Goal: Transaction & Acquisition: Download file/media

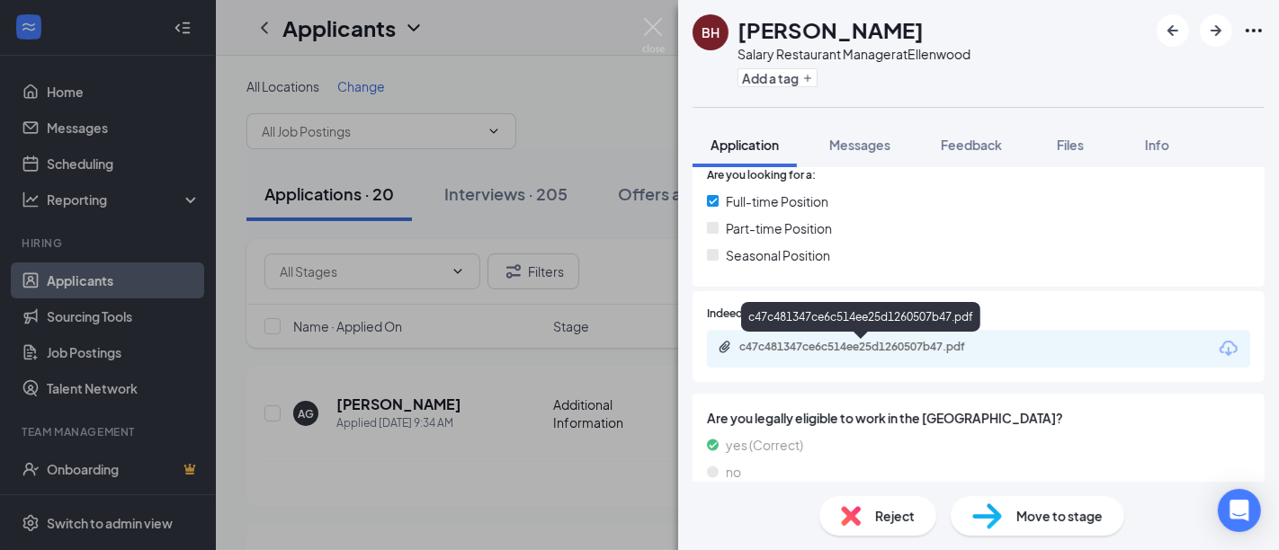
scroll to position [391, 0]
click at [899, 345] on div "c47c481347ce6c514ee25d1260507b47.pdf" at bounding box center [865, 346] width 252 height 14
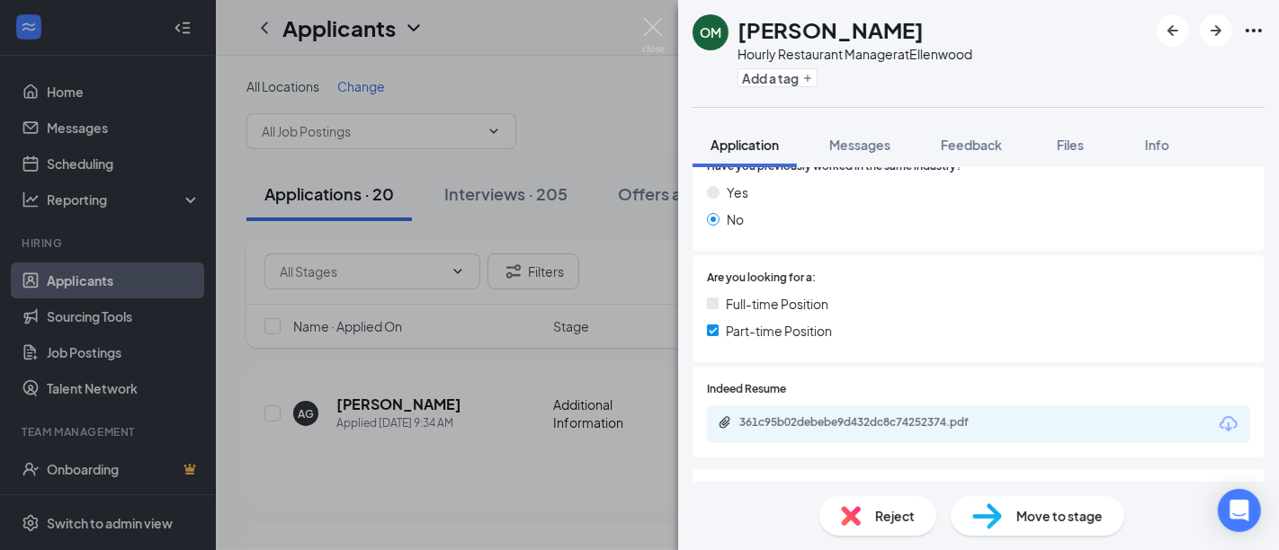
scroll to position [290, 0]
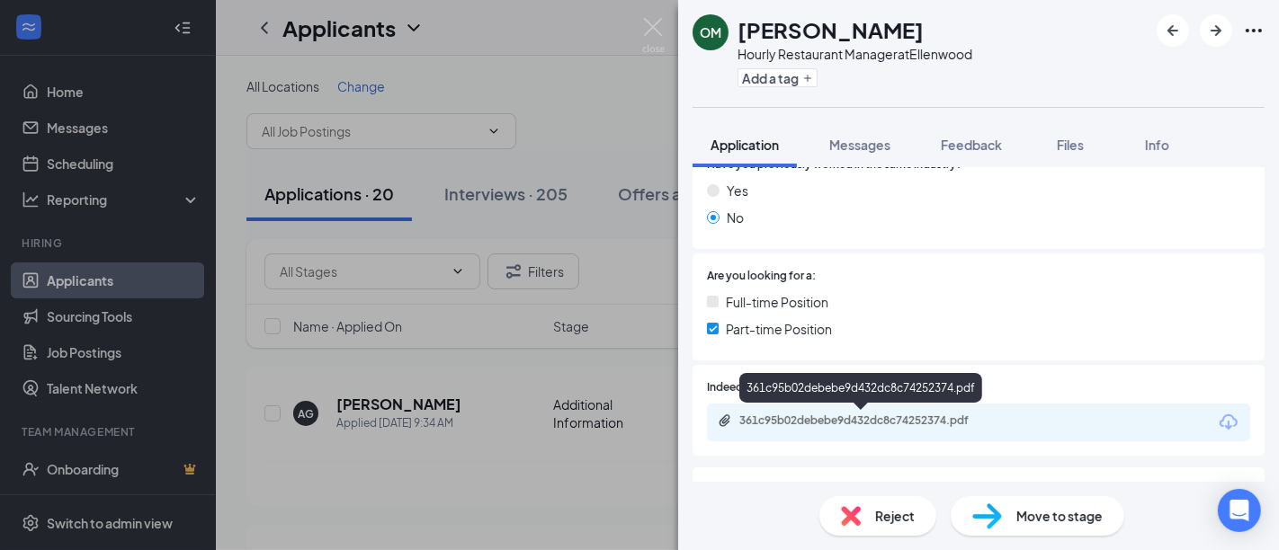
click at [850, 415] on div "361c95b02debebe9d432dc8c74252374.pdf" at bounding box center [865, 421] width 252 height 14
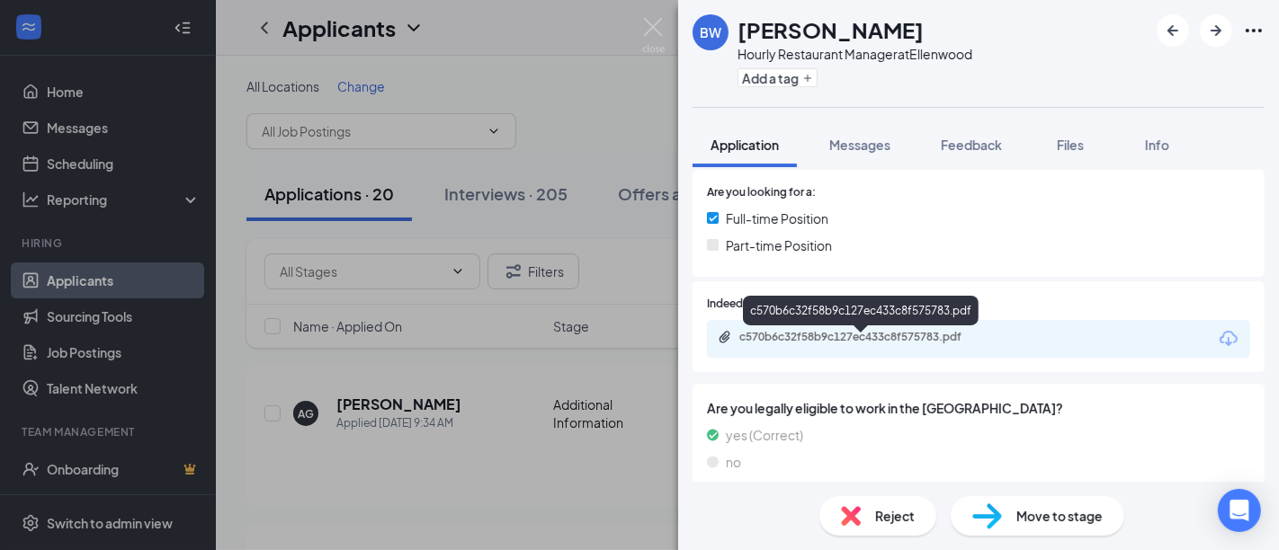
scroll to position [426, 0]
click at [805, 333] on div "c570b6c32f58b9c127ec433c8f575783.pdf" at bounding box center [865, 334] width 252 height 14
